Goal: Task Accomplishment & Management: Use online tool/utility

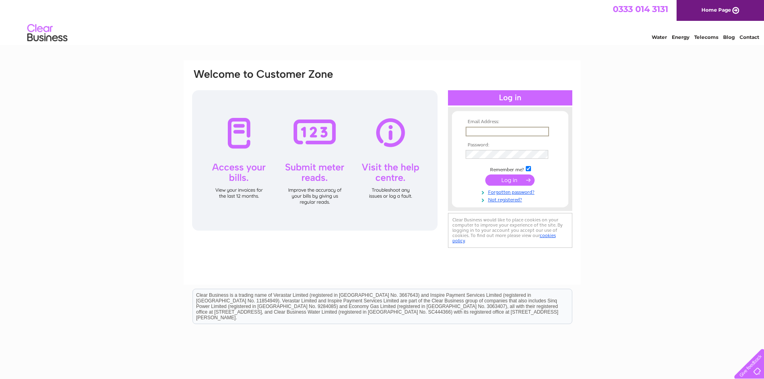
click at [481, 127] on input "text" at bounding box center [507, 132] width 83 height 10
type input "accounts@clowgroup.co.uk"
click at [485, 175] on input "submit" at bounding box center [509, 180] width 49 height 11
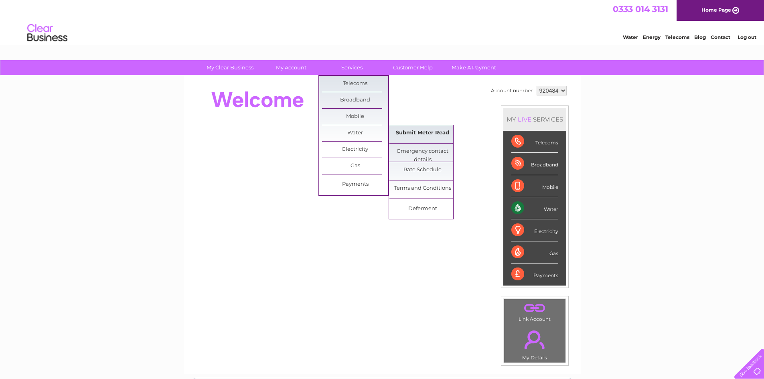
click at [414, 132] on link "Submit Meter Read" at bounding box center [423, 133] width 66 height 16
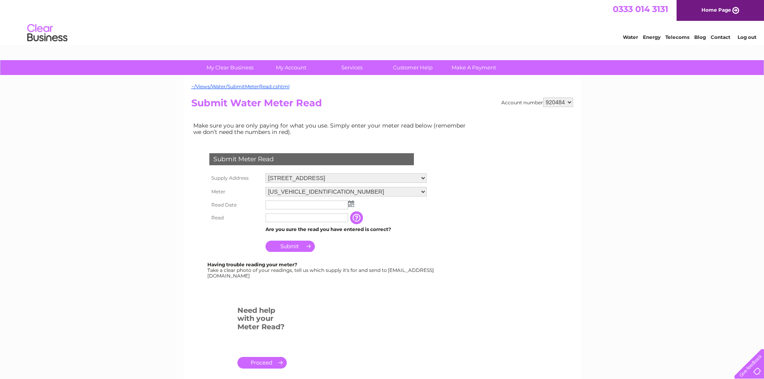
click at [349, 207] on img at bounding box center [351, 204] width 6 height 6
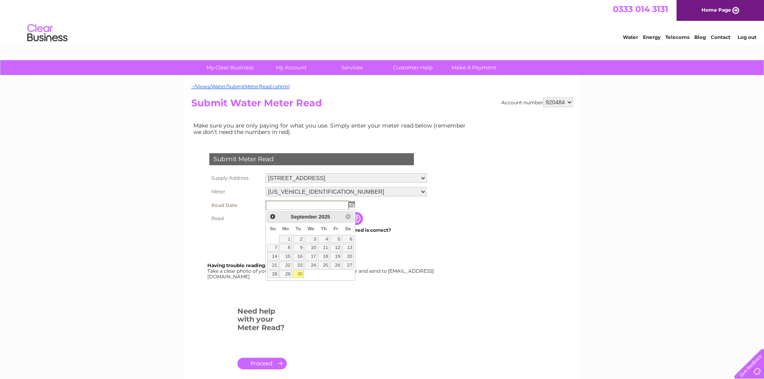
click at [299, 272] on link "30" at bounding box center [298, 274] width 11 height 8
type input "[DATE]"
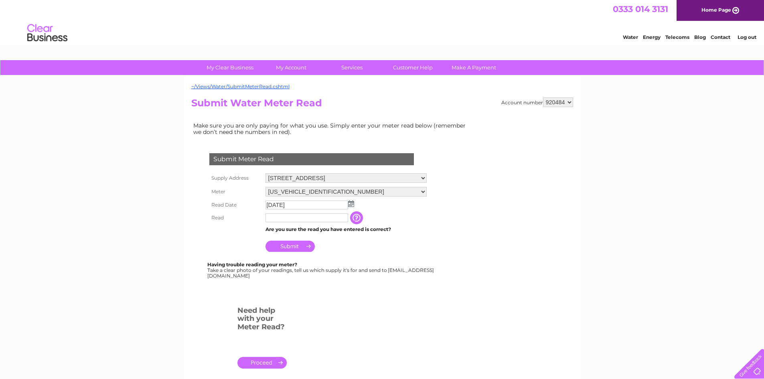
click at [317, 219] on input "text" at bounding box center [307, 217] width 83 height 9
type input "5015"
click at [298, 248] on input "Submit" at bounding box center [290, 247] width 49 height 11
